Goal: Task Accomplishment & Management: Use online tool/utility

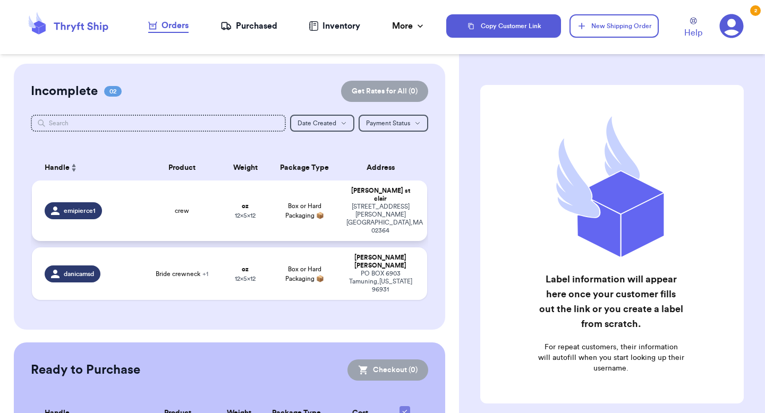
click at [144, 203] on td "crew" at bounding box center [181, 211] width 79 height 61
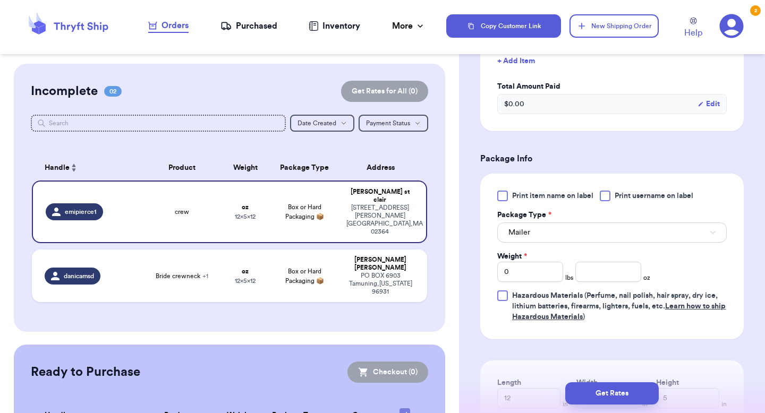
scroll to position [324, 0]
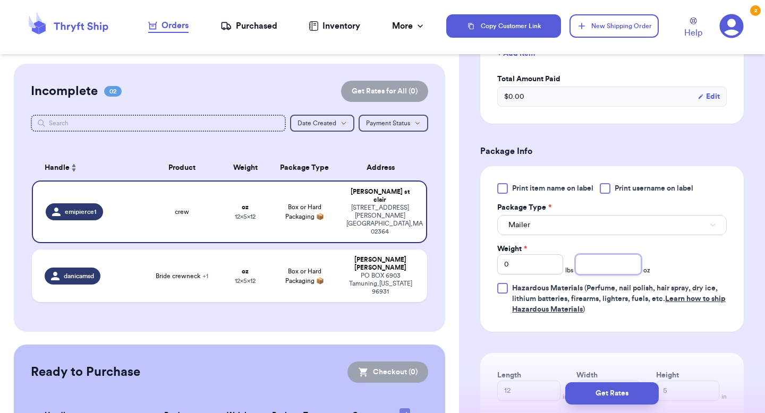
click at [604, 267] on input "number" at bounding box center [608, 264] width 66 height 20
type input "15.9"
click at [711, 342] on form "Shipping Information Delete Label Customer Info Instagram Handle: emipierce1 Na…" at bounding box center [611, 144] width 263 height 766
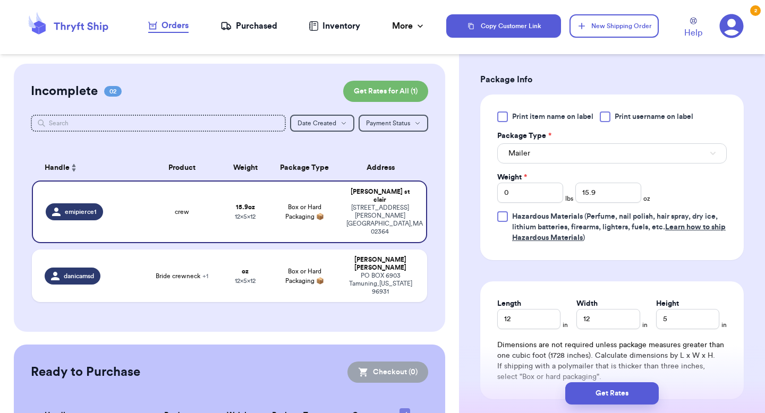
scroll to position [412, 0]
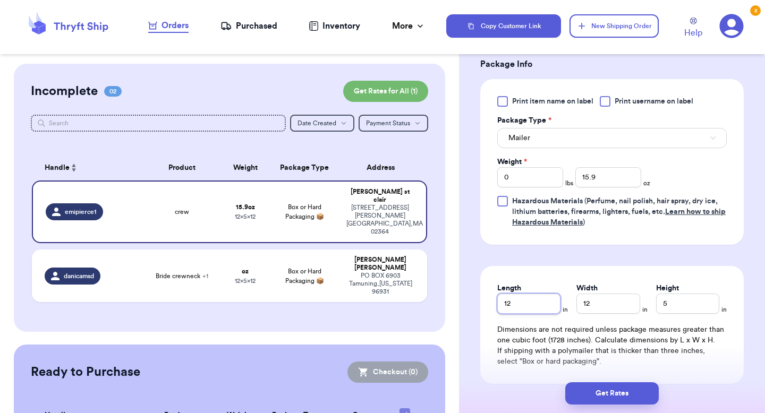
click at [528, 310] on input "12" at bounding box center [528, 304] width 63 height 20
type input "13"
click at [593, 306] on input "12" at bounding box center [607, 304] width 63 height 20
type input "10"
click at [673, 309] on input "5" at bounding box center [687, 304] width 63 height 20
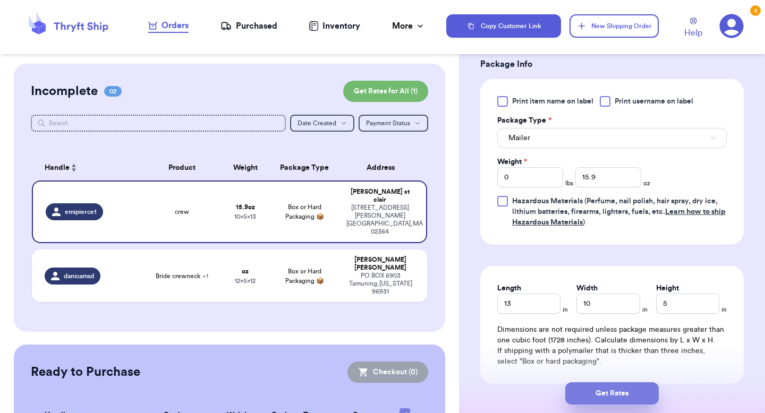
click at [622, 389] on button "Get Rates" at bounding box center [611, 393] width 93 height 22
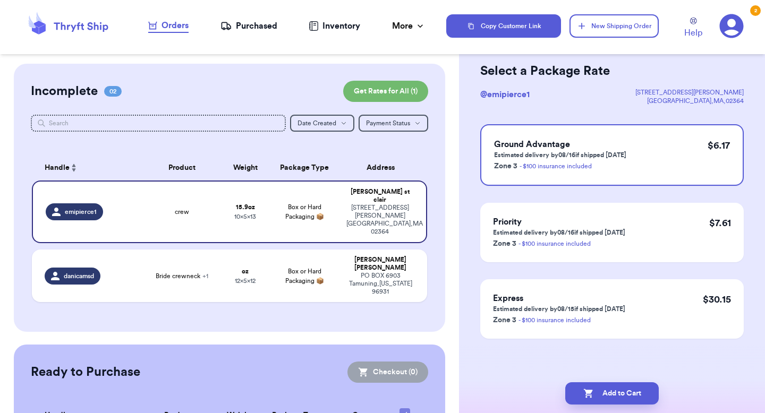
scroll to position [0, 0]
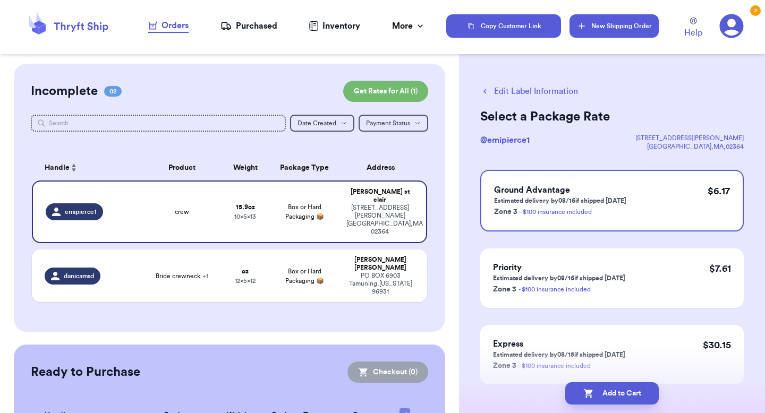
click at [599, 20] on button "New Shipping Order" at bounding box center [613, 25] width 89 height 23
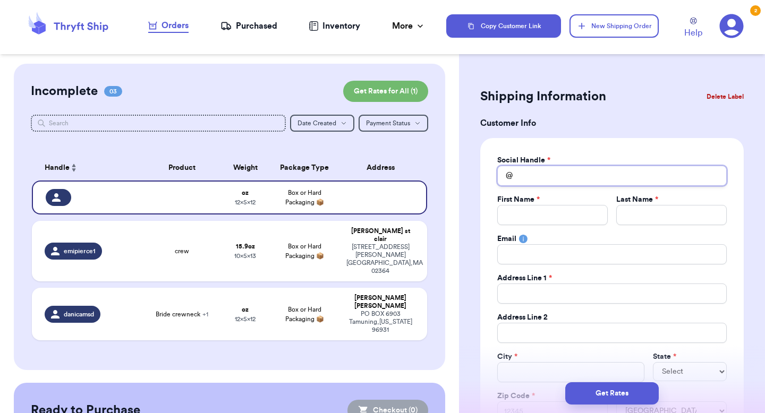
click at [599, 174] on input "Total Amount Paid" at bounding box center [611, 176] width 229 height 20
type input "k"
type input "k."
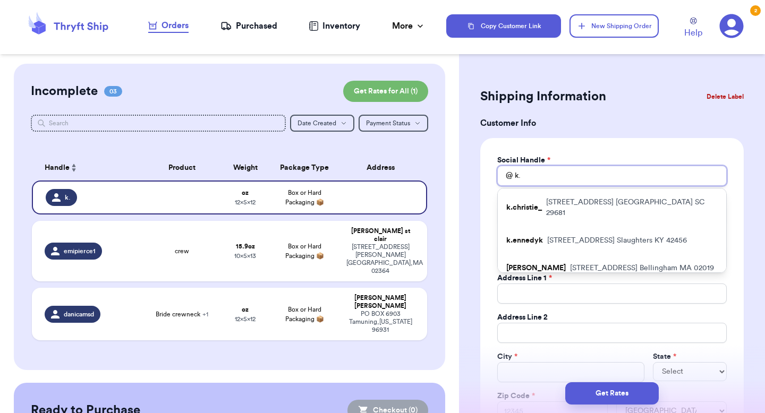
type input "k.c"
type input "[DOMAIN_NAME]"
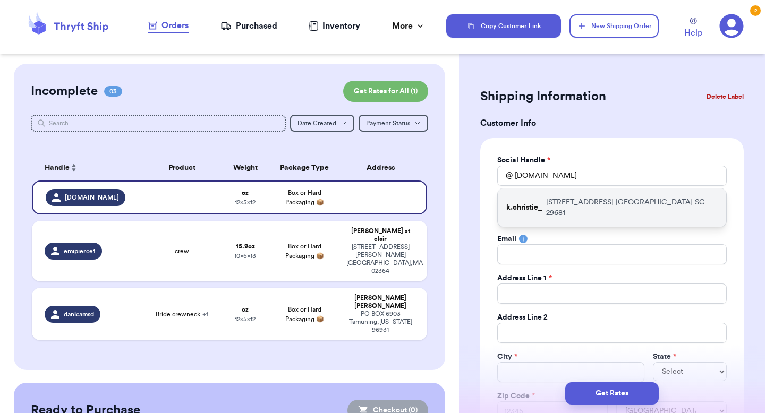
click at [598, 198] on p "[STREET_ADDRESS]" at bounding box center [632, 207] width 172 height 21
type input "k.christie_"
type input "[PERSON_NAME]"
type input "[EMAIL_ADDRESS][DOMAIN_NAME]"
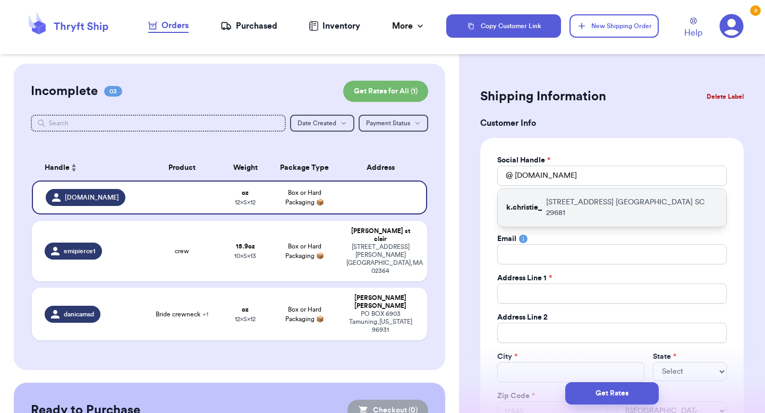
type input "[STREET_ADDRESS]"
type input "[GEOGRAPHIC_DATA]"
select select "SC"
type input "29681"
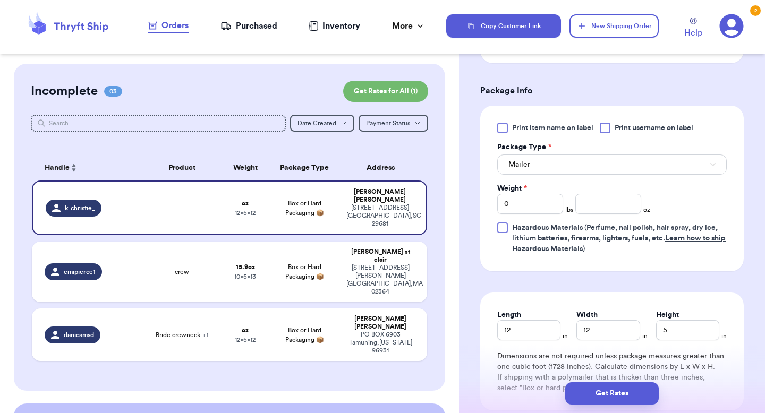
scroll to position [574, 0]
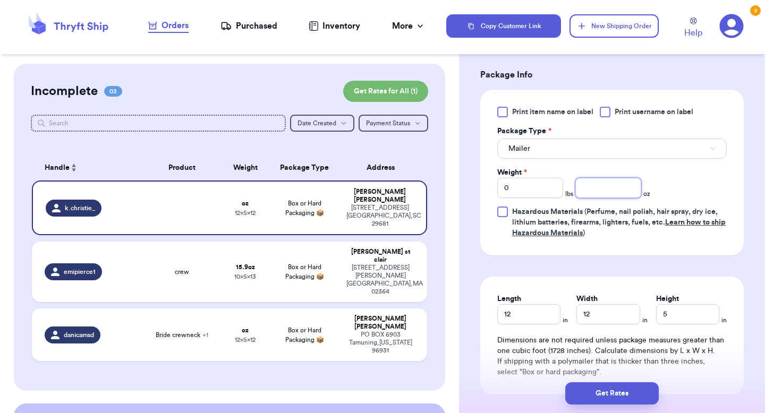
click at [597, 185] on input "number" at bounding box center [608, 188] width 66 height 20
type input "8"
click at [518, 320] on input "12" at bounding box center [528, 314] width 63 height 20
type input "12"
click at [601, 321] on input "12" at bounding box center [607, 314] width 63 height 20
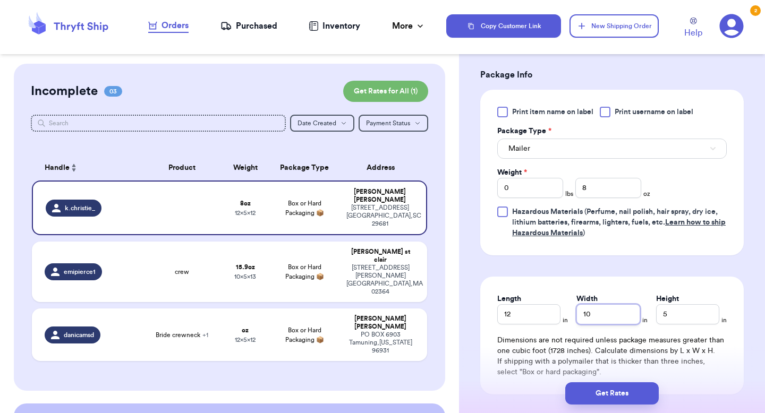
type input "10"
click at [676, 315] on input "5" at bounding box center [687, 314] width 63 height 20
type input "2"
click at [607, 392] on button "Get Rates" at bounding box center [611, 393] width 93 height 22
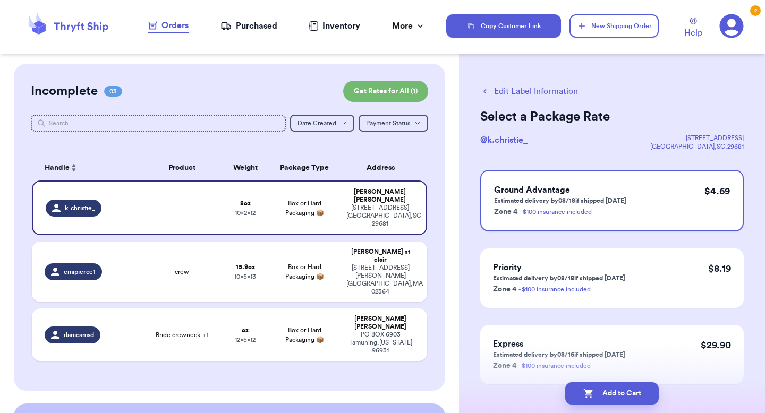
click at [484, 95] on icon "button" at bounding box center [485, 92] width 10 height 10
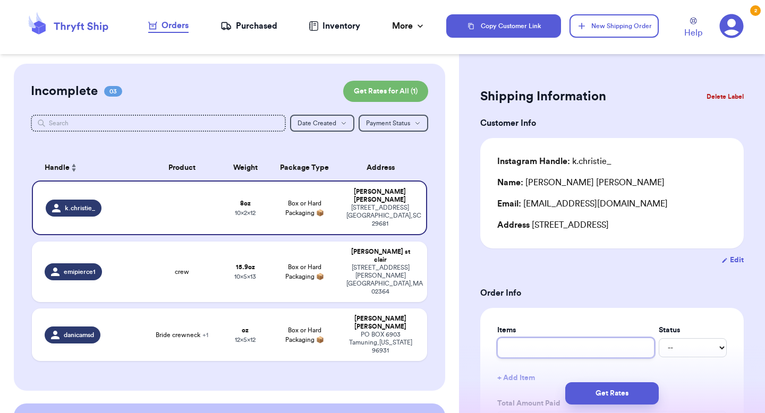
click at [562, 346] on input "text" at bounding box center [575, 348] width 157 height 20
type input "jobros Tee"
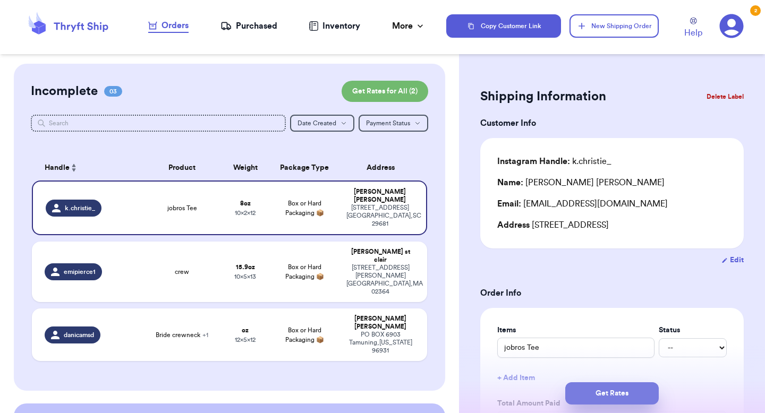
click at [628, 390] on button "Get Rates" at bounding box center [611, 393] width 93 height 22
